Goal: Transaction & Acquisition: Subscribe to service/newsletter

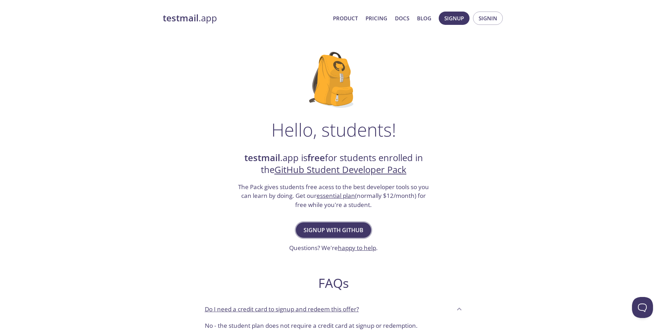
click at [341, 233] on span "Signup with GitHub" at bounding box center [334, 230] width 60 height 10
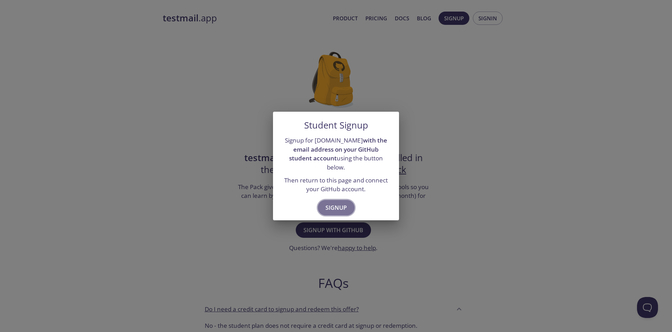
click at [337, 205] on span "Signup" at bounding box center [336, 208] width 21 height 10
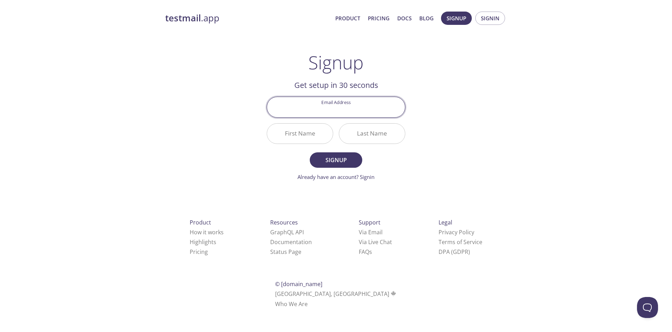
click at [348, 109] on input "Email Address" at bounding box center [336, 107] width 138 height 20
type input "[EMAIL_ADDRESS][DOMAIN_NAME]"
click at [311, 138] on input "First Name" at bounding box center [300, 134] width 66 height 20
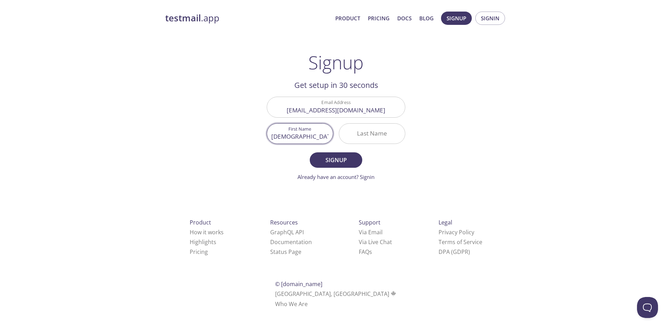
type input "[DEMOGRAPHIC_DATA]"
type input "Umer"
click at [320, 160] on span "Signup" at bounding box center [336, 160] width 37 height 10
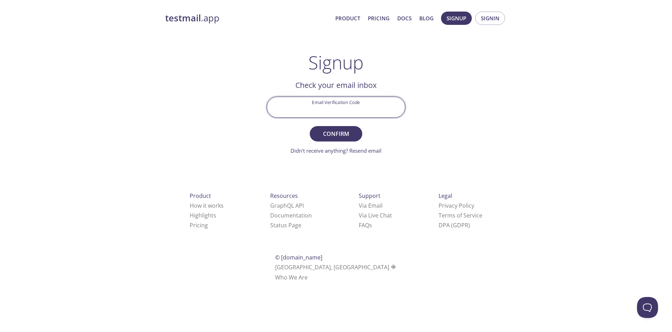
click at [333, 111] on input "Email Verification Code" at bounding box center [336, 107] width 138 height 20
paste input "MFCFM8C"
type input "MFCFM8C"
click at [345, 126] on button "Confirm" at bounding box center [336, 133] width 53 height 15
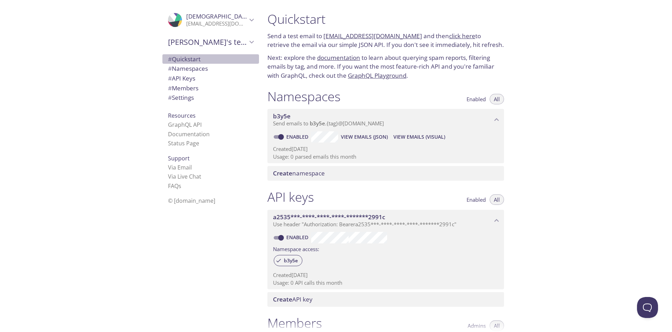
click at [190, 57] on span "# Quickstart" at bounding box center [184, 59] width 33 height 8
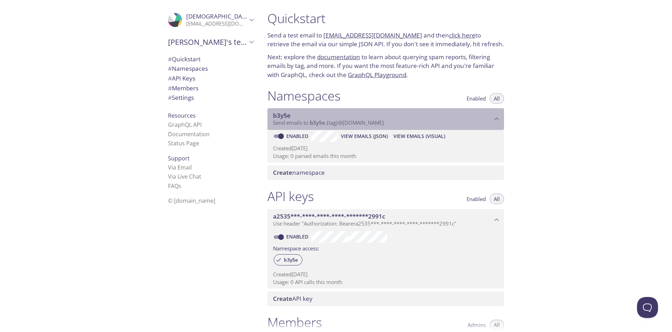
click at [293, 116] on span "b3y5e" at bounding box center [382, 116] width 219 height 8
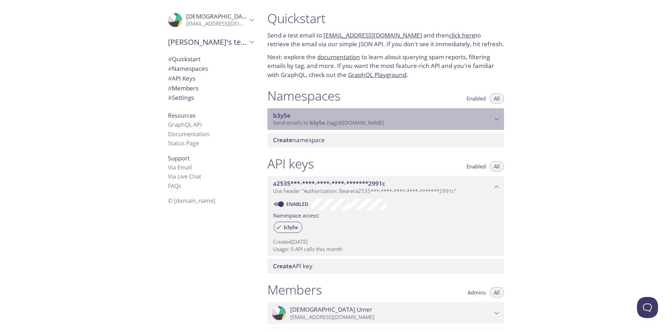
click at [293, 116] on span "b3y5e" at bounding box center [382, 116] width 219 height 8
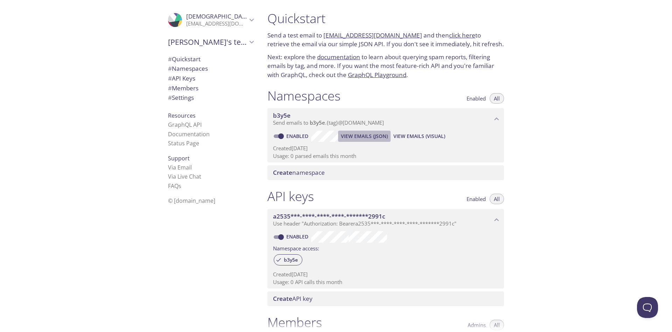
click at [349, 138] on span "View Emails (JSON)" at bounding box center [364, 136] width 47 height 8
click at [207, 72] on span "# Namespaces" at bounding box center [210, 68] width 85 height 9
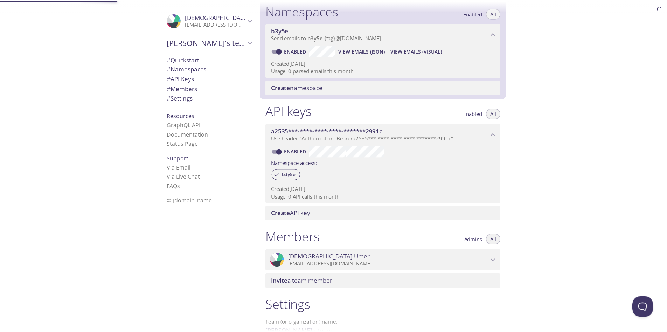
scroll to position [89, 0]
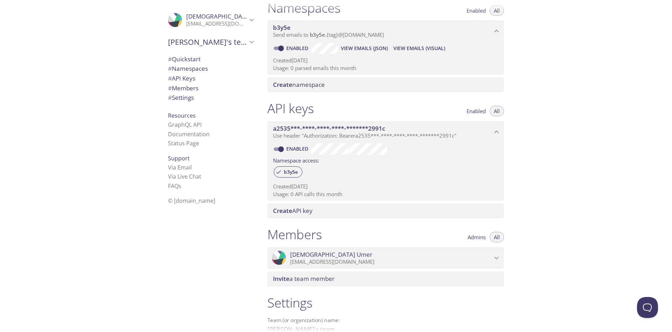
click at [471, 11] on span "Enabled" at bounding box center [476, 11] width 19 height 0
click at [494, 11] on span "All" at bounding box center [497, 11] width 6 height 0
click at [327, 85] on span "Create namespace" at bounding box center [387, 85] width 228 height 8
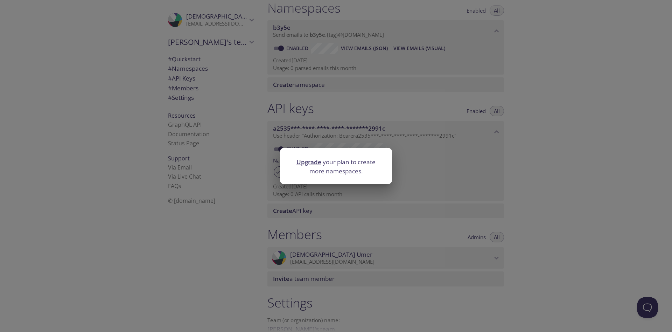
click at [310, 162] on link "Upgrade" at bounding box center [309, 162] width 25 height 8
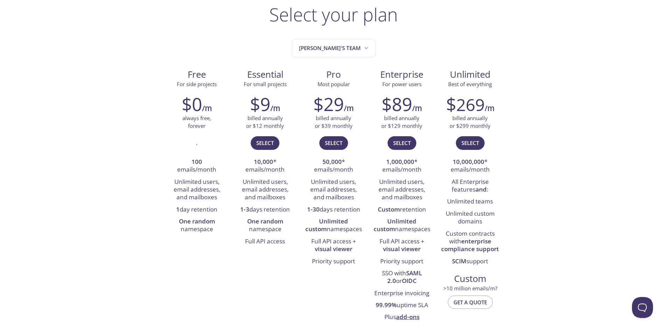
scroll to position [52, 0]
